Goal: Task Accomplishment & Management: Manage account settings

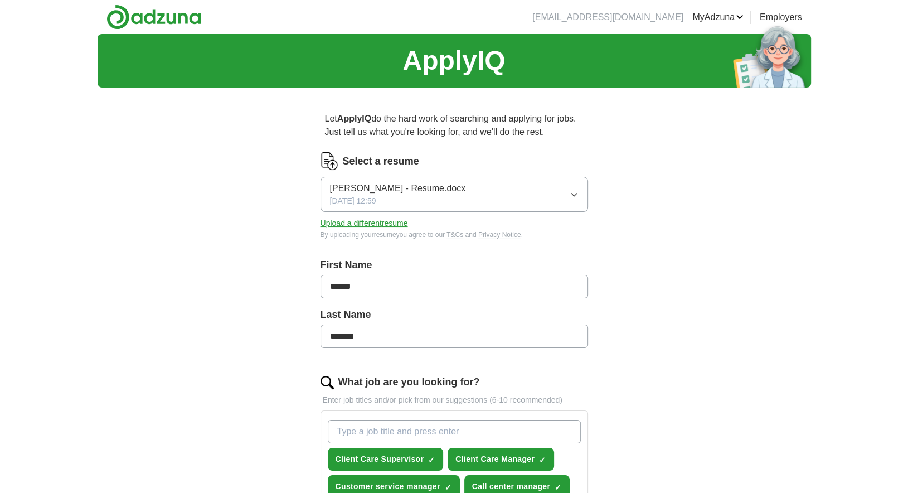
click at [386, 222] on button "Upload a different resume" at bounding box center [363, 223] width 87 height 12
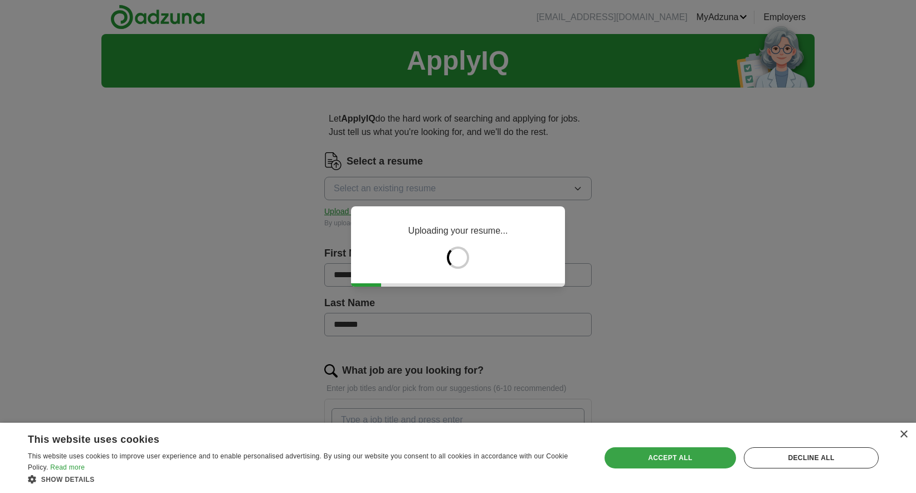
click at [664, 461] on div "Accept all" at bounding box center [671, 457] width 132 height 21
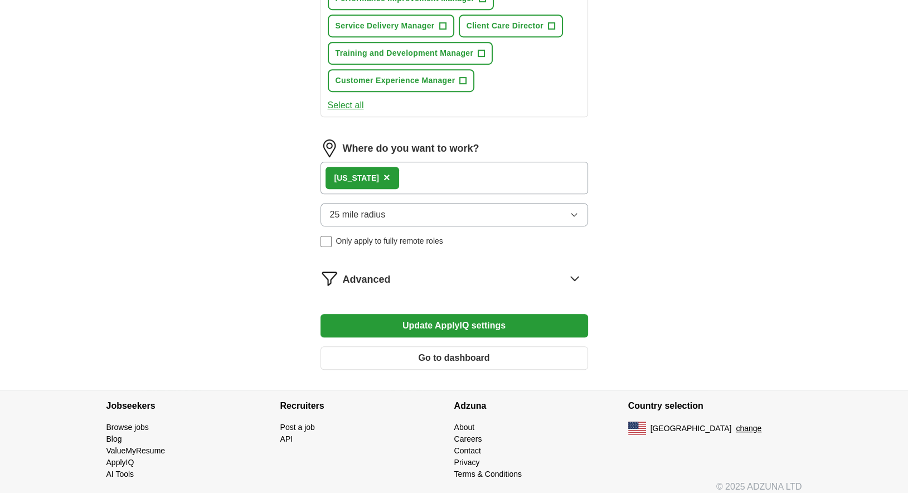
scroll to position [627, 0]
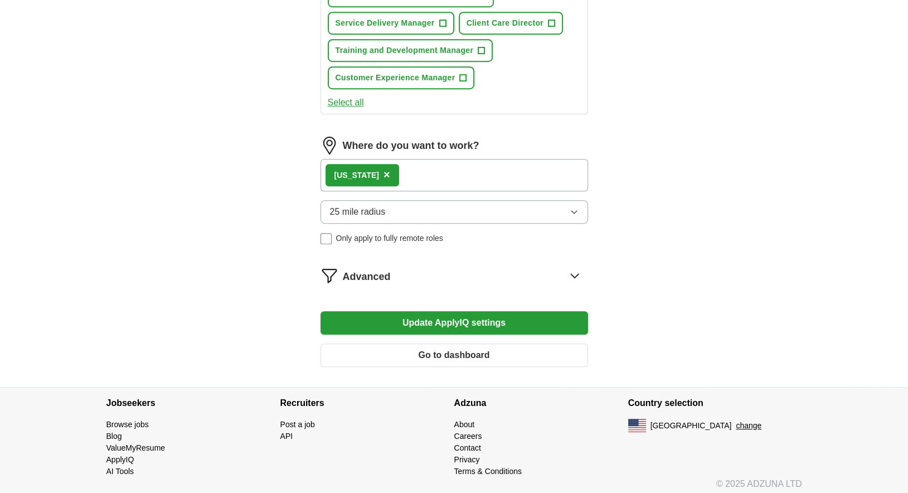
click at [480, 316] on button "Update ApplyIQ settings" at bounding box center [453, 322] width 267 height 23
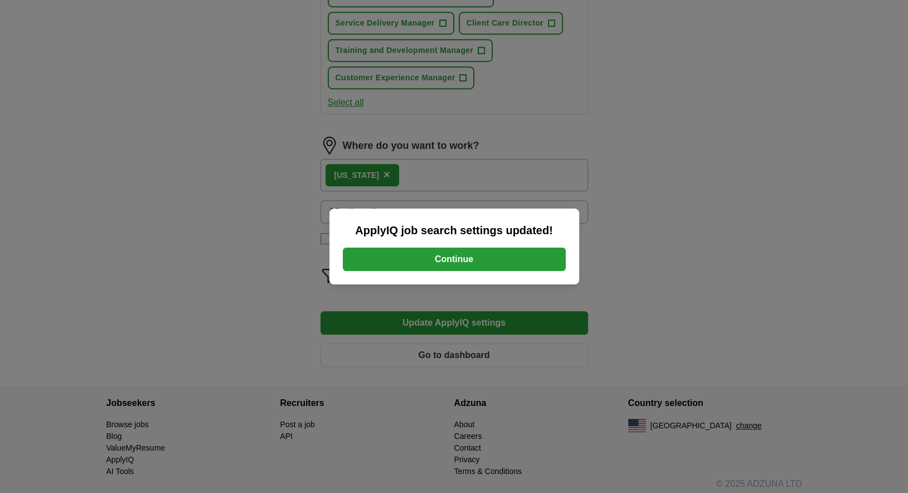
click at [447, 259] on button "Continue" at bounding box center [454, 258] width 223 height 23
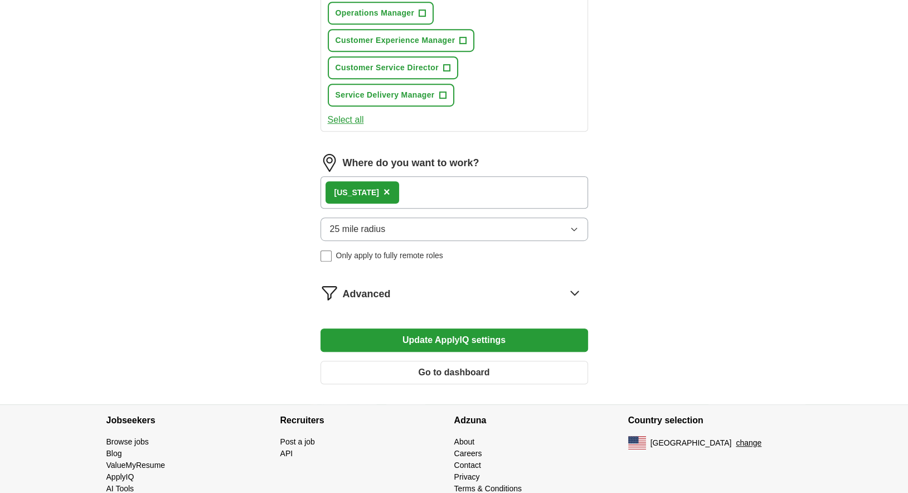
scroll to position [680, 0]
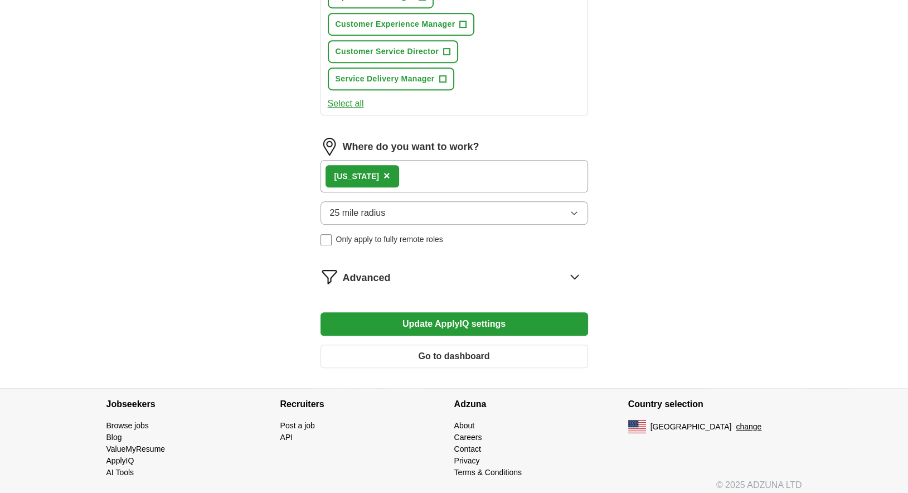
click at [575, 212] on icon "button" at bounding box center [573, 213] width 5 height 3
click at [469, 315] on button "Update ApplyIQ settings" at bounding box center [453, 323] width 267 height 23
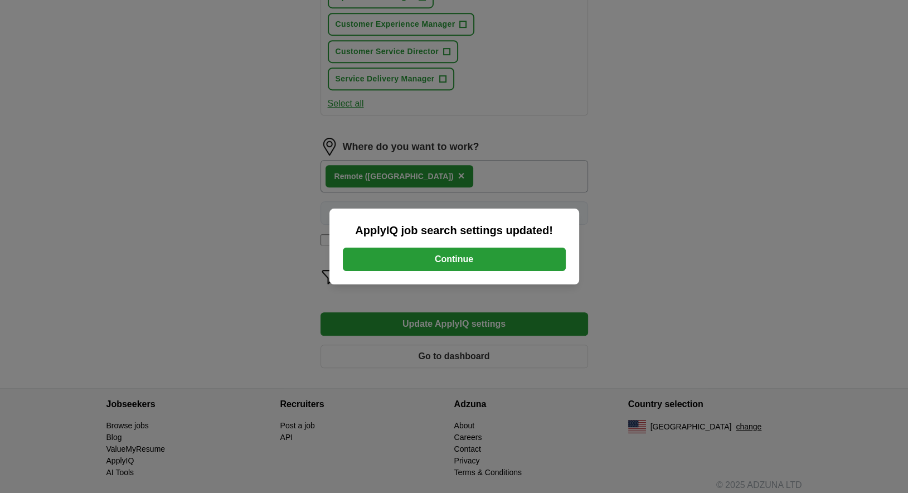
click at [451, 262] on button "Continue" at bounding box center [454, 258] width 223 height 23
